Goal: Transaction & Acquisition: Purchase product/service

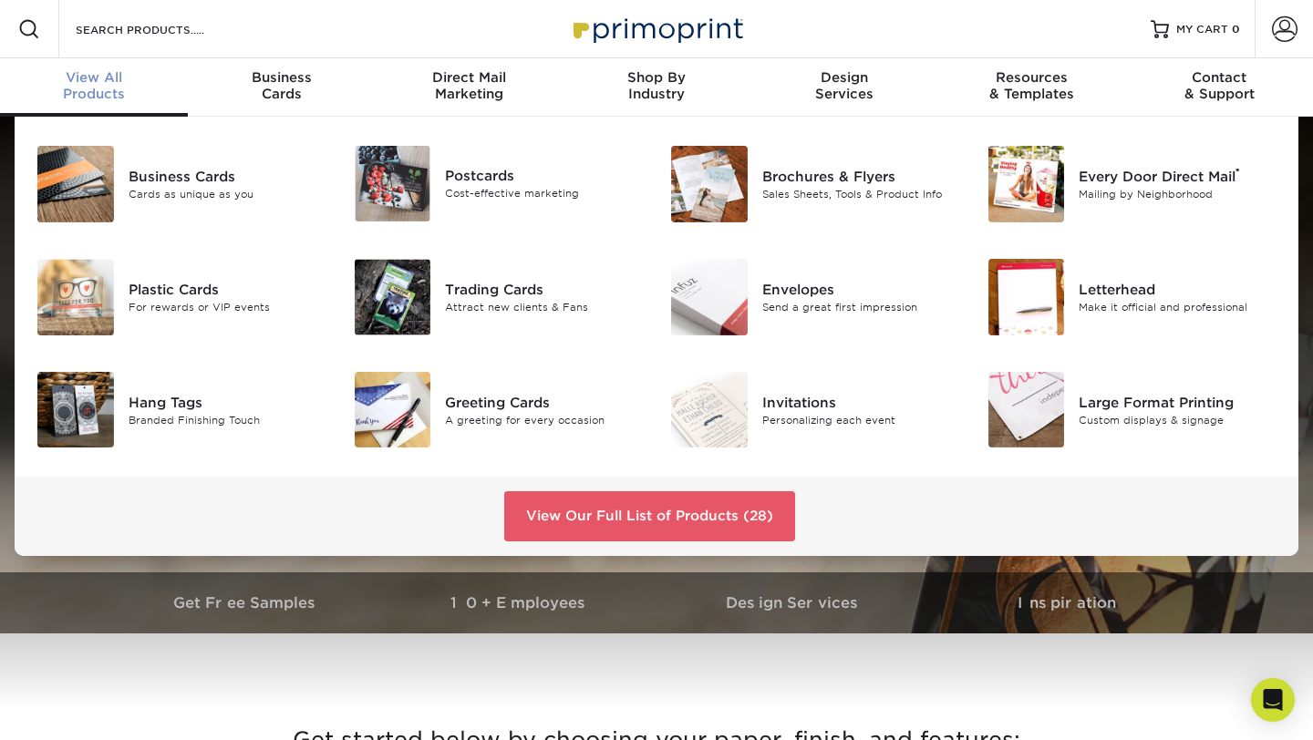
click at [99, 82] on span "View All" at bounding box center [94, 77] width 188 height 16
click at [92, 291] on img at bounding box center [75, 297] width 77 height 77
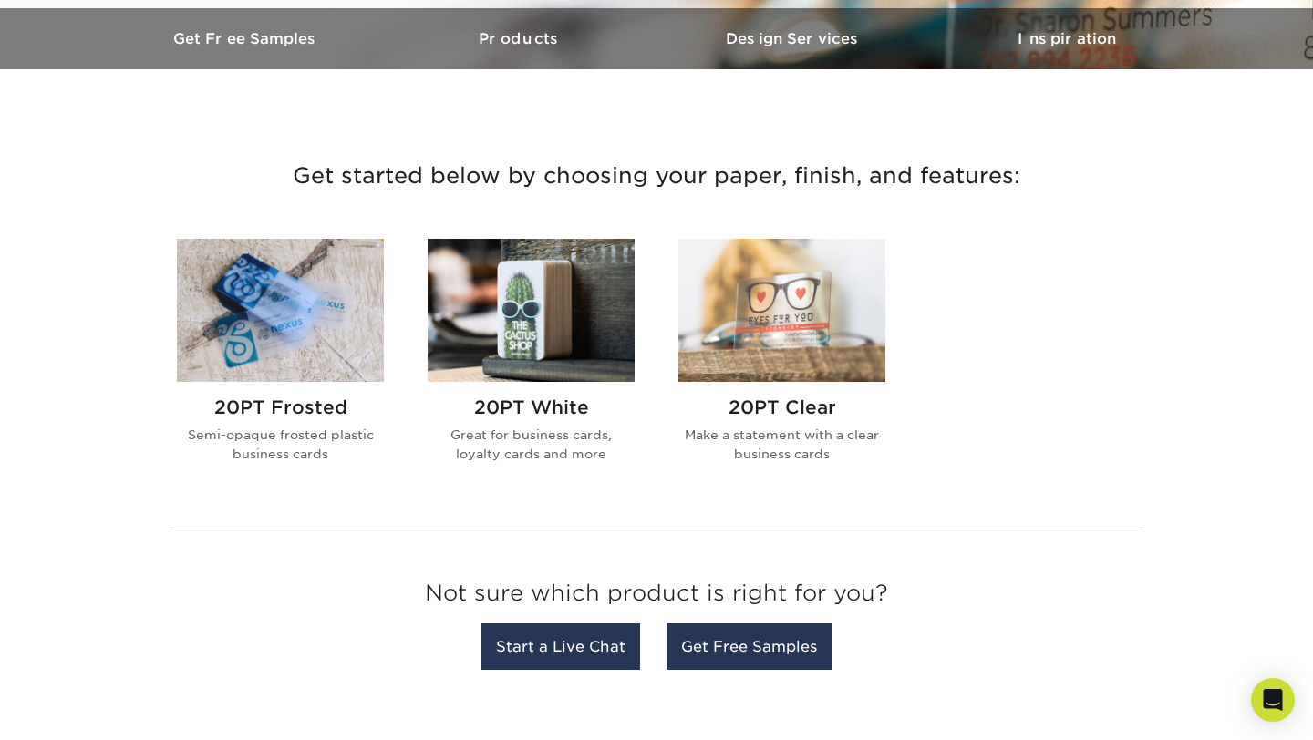
scroll to position [565, 0]
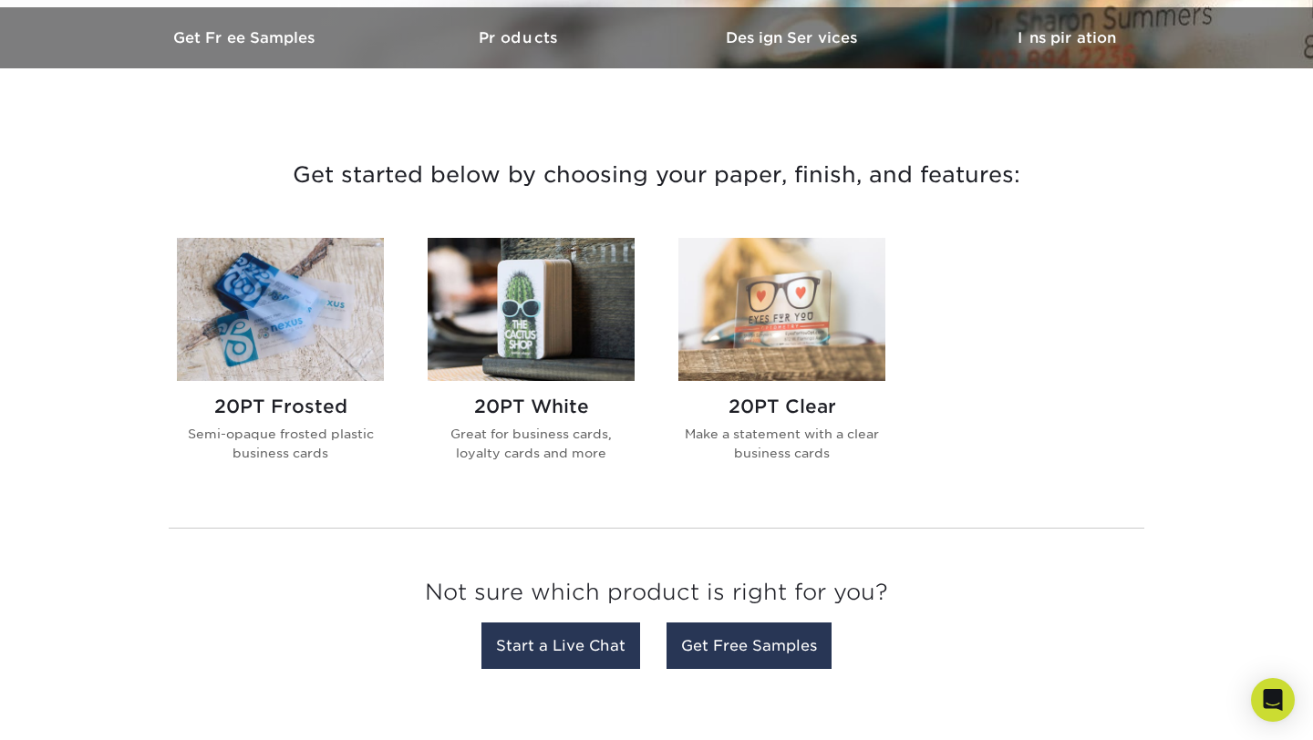
click at [785, 345] on img at bounding box center [781, 309] width 207 height 143
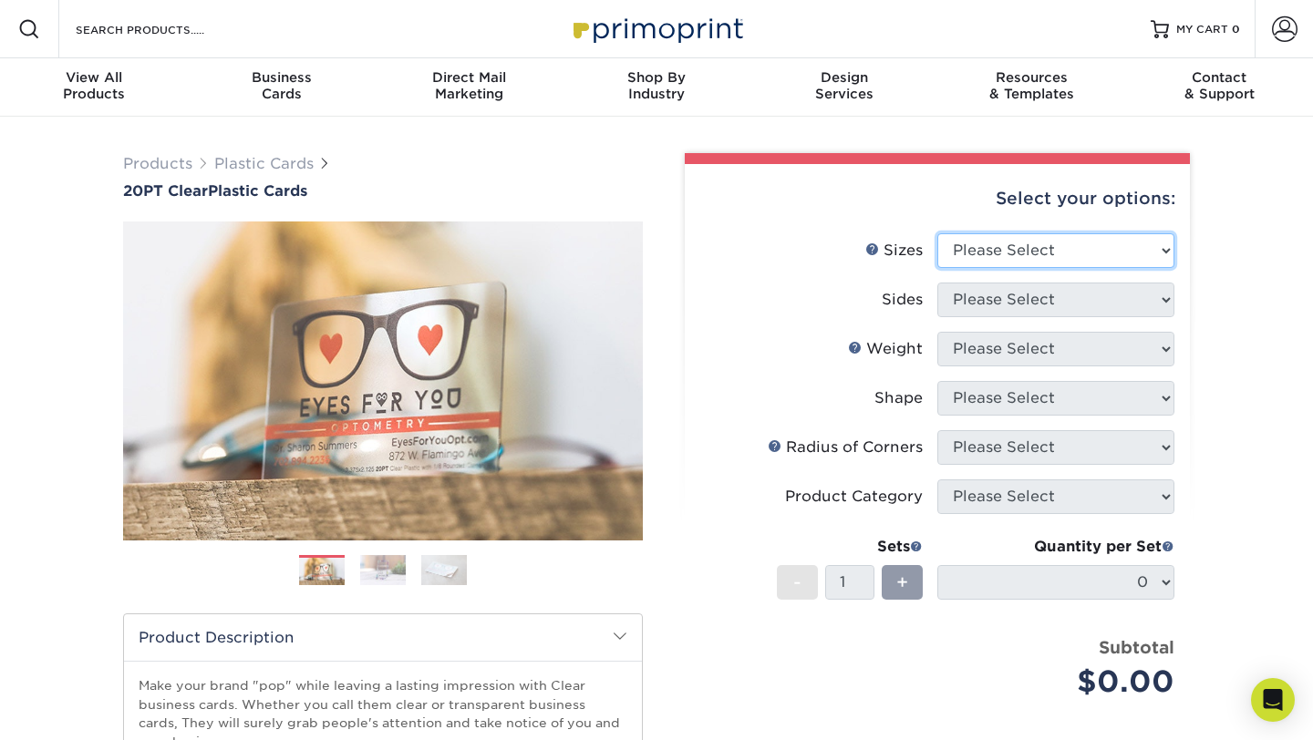
click at [1146, 245] on select "Please Select 2" x 3.5" 2.12" x 3.375" 2.5" x 2.5"" at bounding box center [1055, 250] width 237 height 35
select select "2.50x2.50"
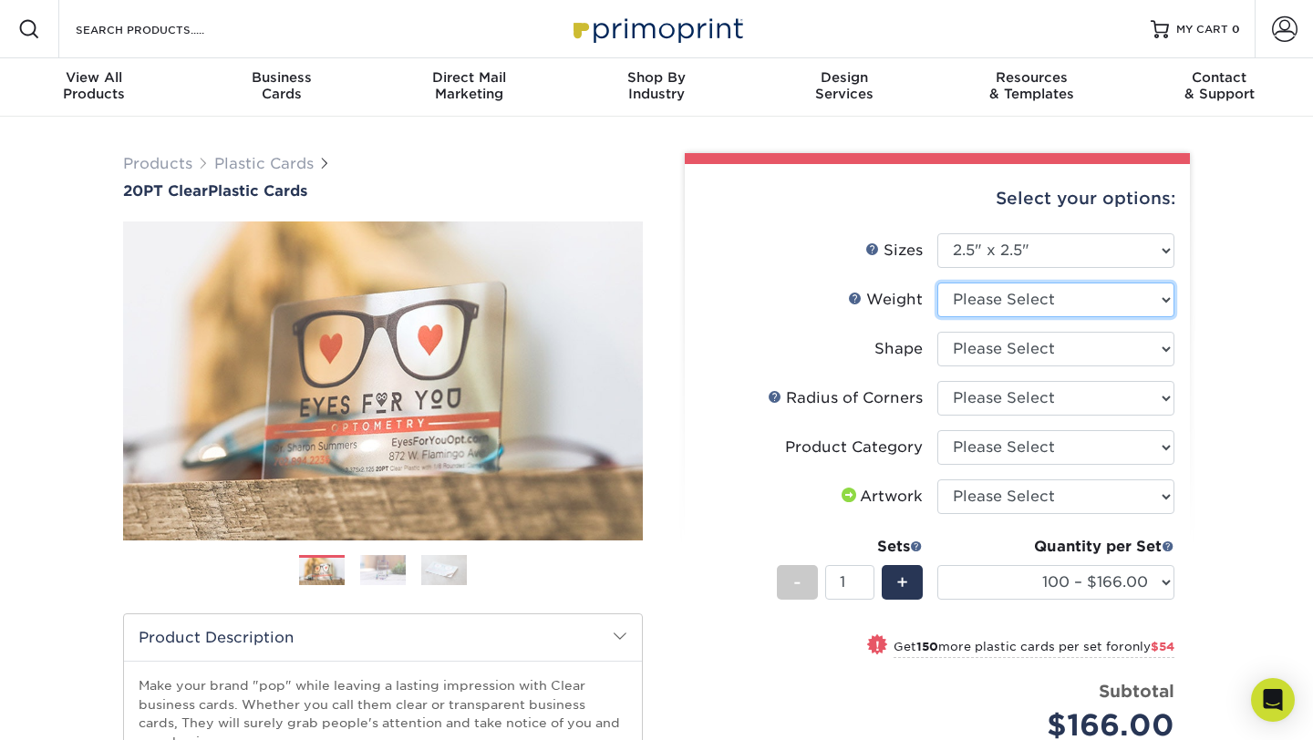
click at [1158, 296] on select "Please Select 20PT Clear Plastic" at bounding box center [1055, 300] width 237 height 35
select select "20PT Clear Plastic"
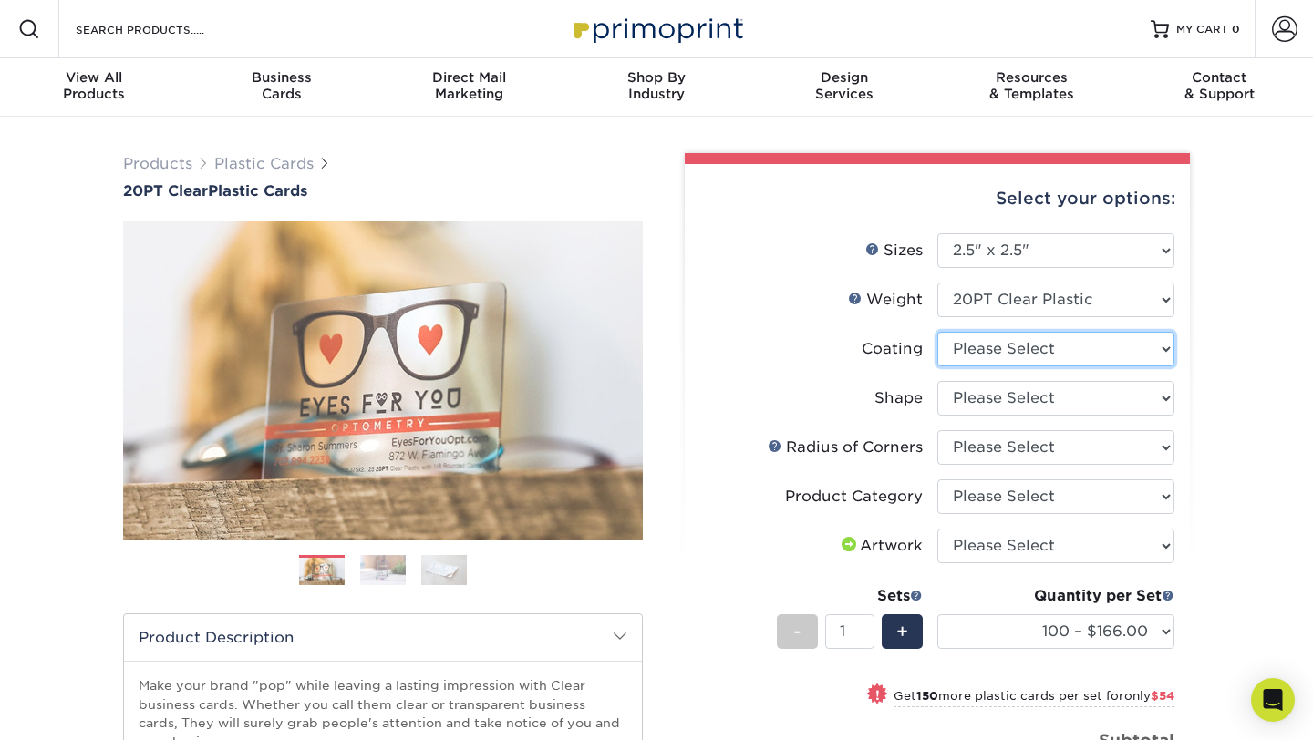
click at [1164, 346] on select at bounding box center [1055, 349] width 237 height 35
click at [1245, 393] on div "Products Plastic Cards 20PT Clear Plastic Cards Previous Next . ." at bounding box center [656, 603] width 1313 height 973
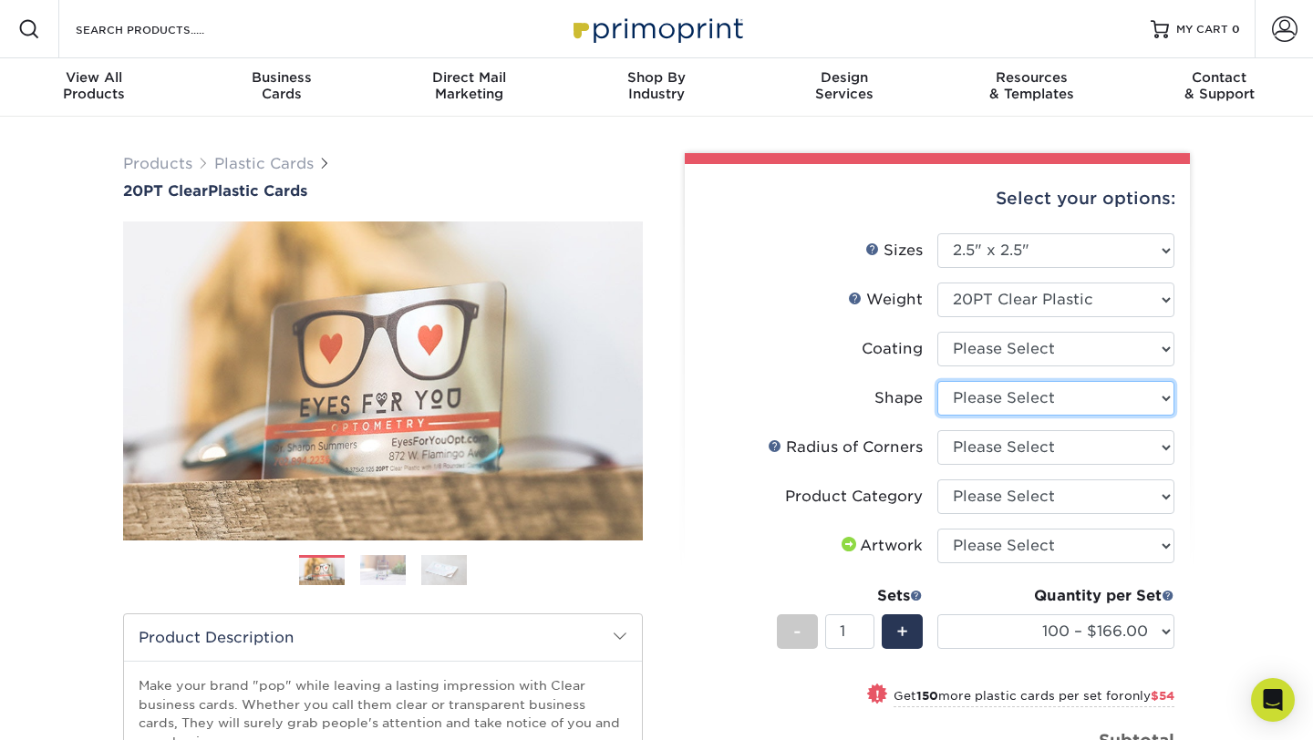
click at [1158, 396] on select "Please Select Standard" at bounding box center [1055, 398] width 237 height 35
select select "standard"
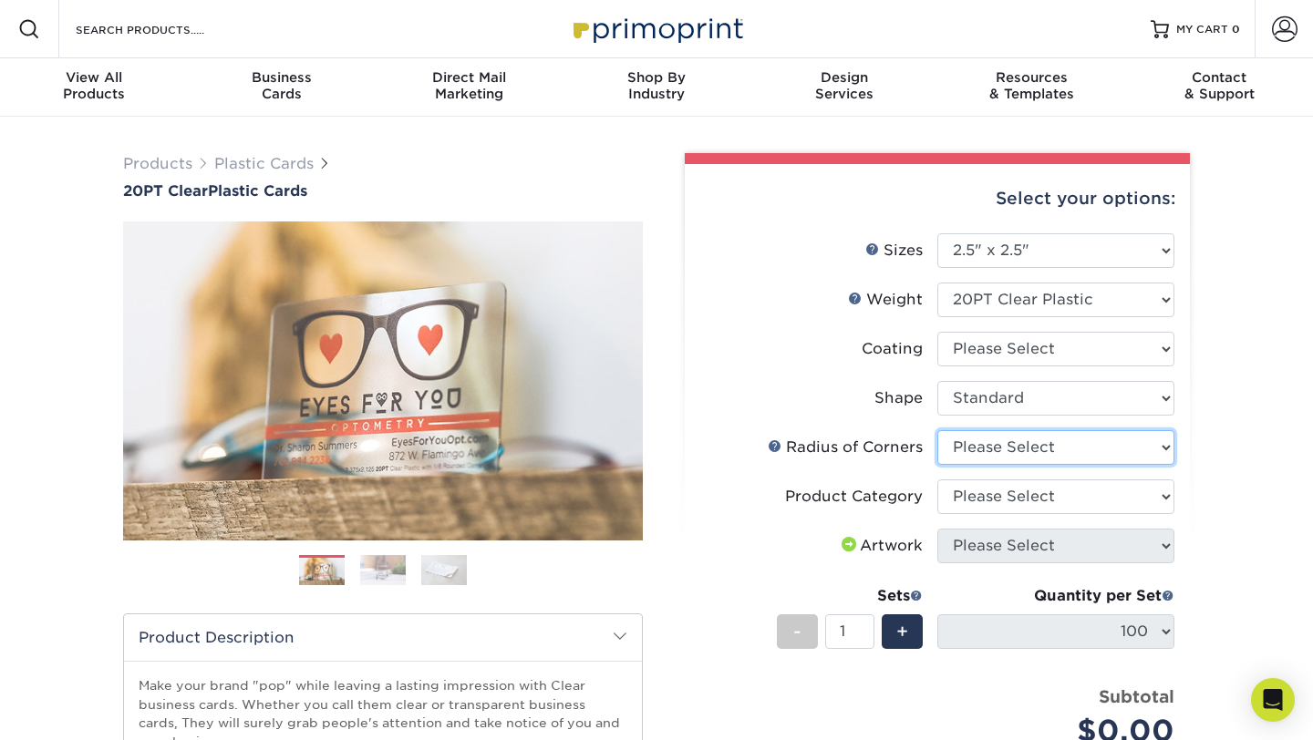
click at [1157, 447] on select "Please Select Rounded 1/8" Rounded 1/4"" at bounding box center [1055, 447] width 237 height 35
select select "479fbfe7-6a0c-4895-8c9a-81739b7486c9"
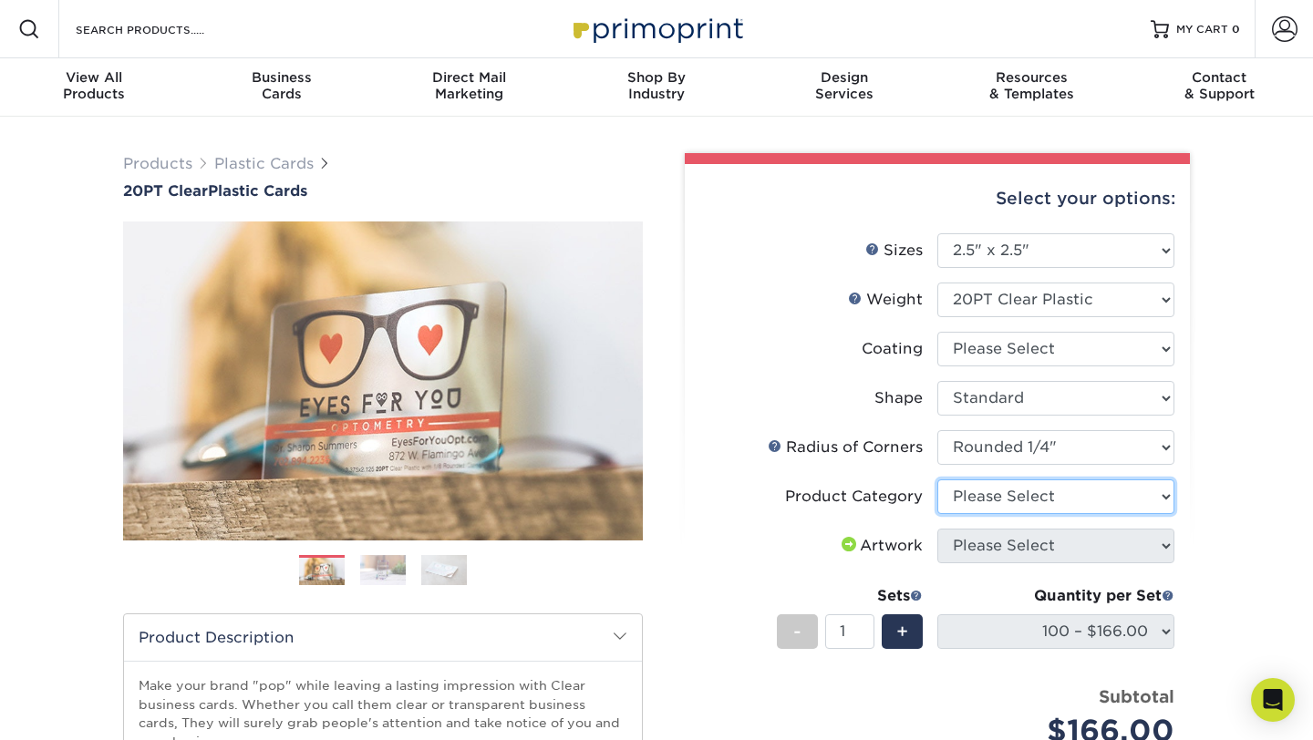
click at [1168, 497] on select "Please Select Business Cards" at bounding box center [1055, 496] width 237 height 35
select select "3b5148f1-0588-4f88-a218-97bcfdce65c1"
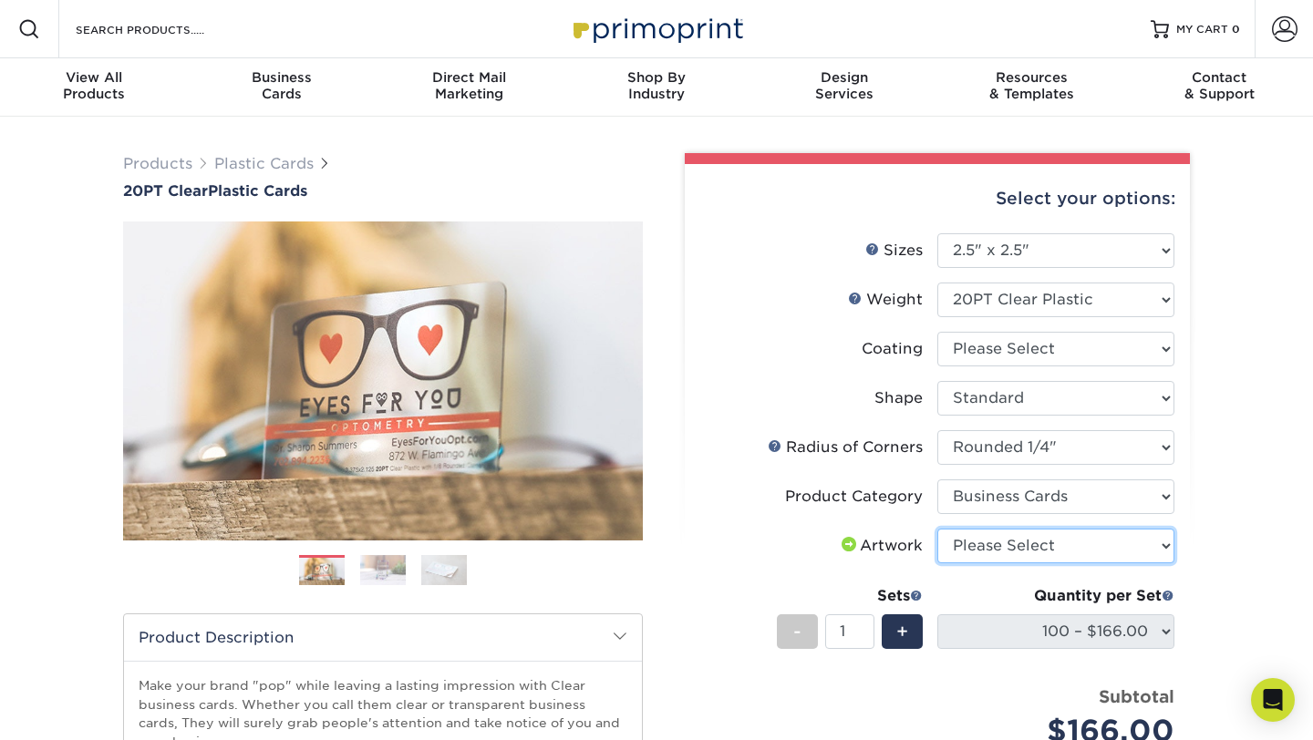
click at [1157, 536] on select "Please Select I will upload files I need a design - $100" at bounding box center [1055, 546] width 237 height 35
select select "upload"
